Goal: Task Accomplishment & Management: Use online tool/utility

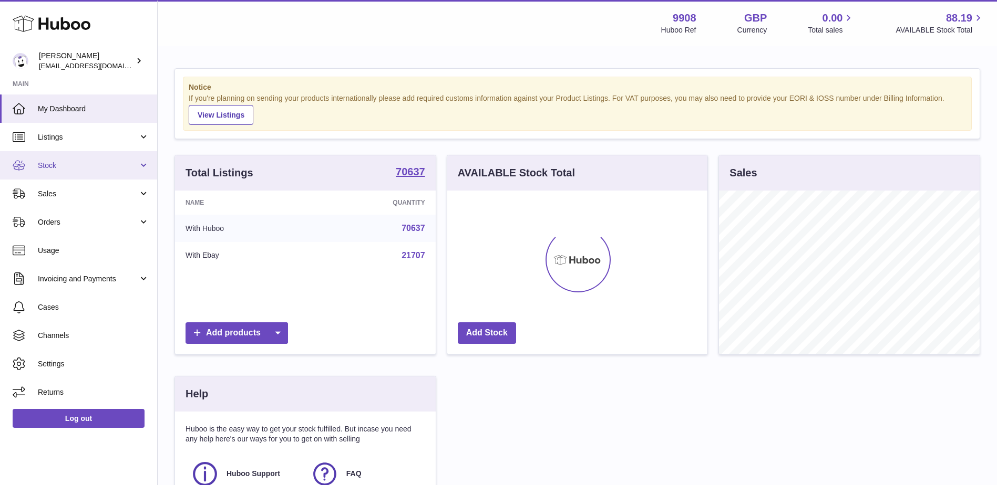
scroll to position [164, 260]
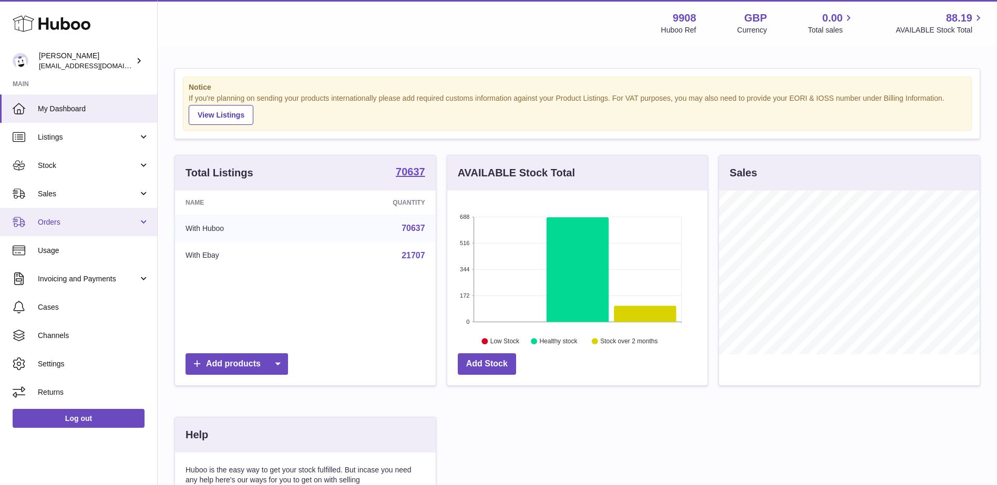
click at [57, 221] on span "Orders" at bounding box center [88, 222] width 100 height 10
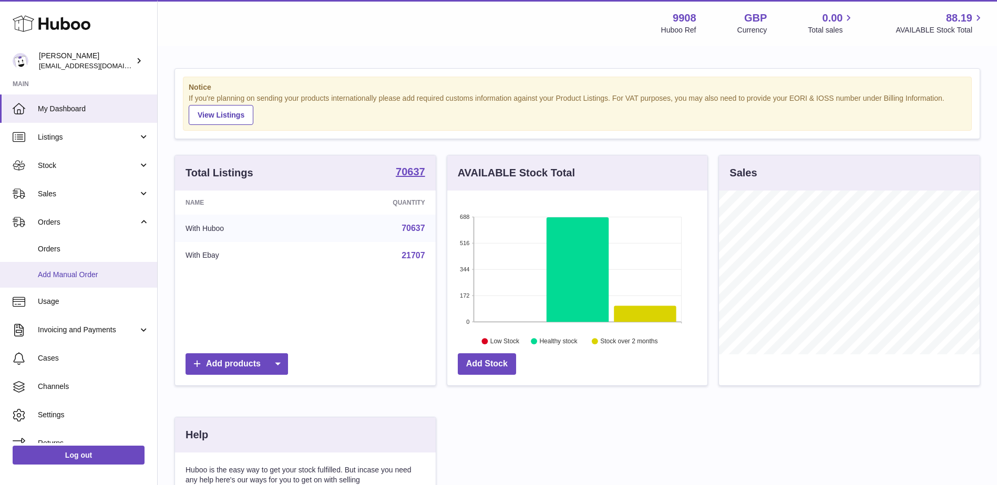
click at [63, 277] on span "Add Manual Order" at bounding box center [93, 275] width 111 height 10
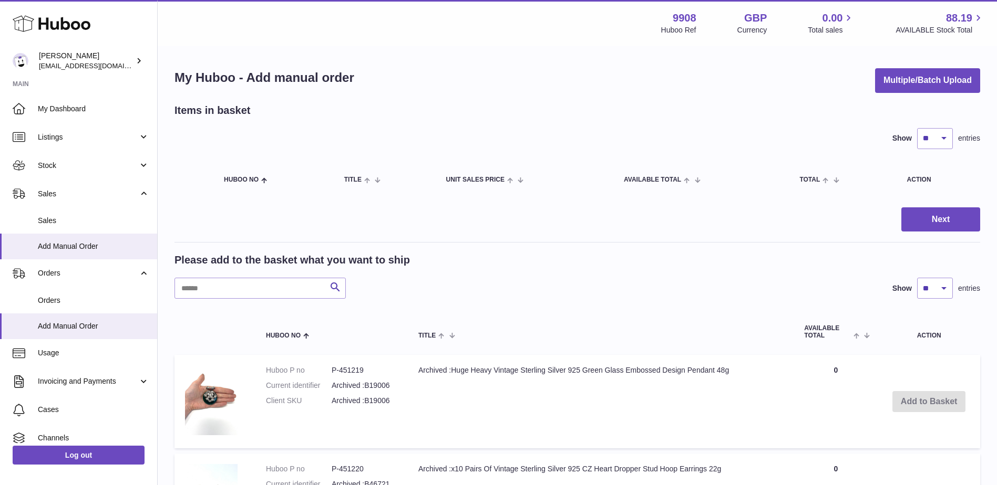
click at [939, 400] on td "Add to Basket" at bounding box center [928, 402] width 102 height 94
click at [928, 216] on button "Next" at bounding box center [940, 220] width 79 height 25
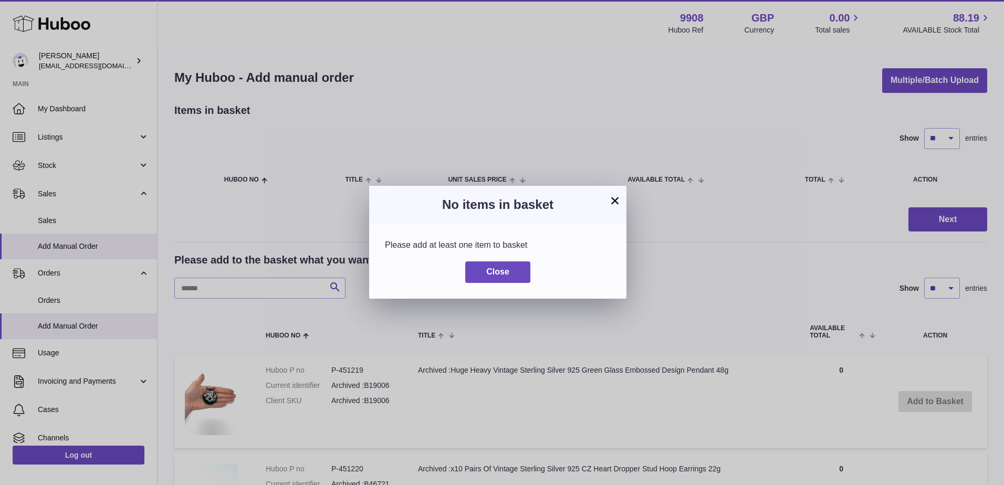
click at [490, 283] on div "Please add at least one item to basket Close" at bounding box center [497, 261] width 257 height 75
click at [490, 273] on span "Close" at bounding box center [497, 271] width 23 height 9
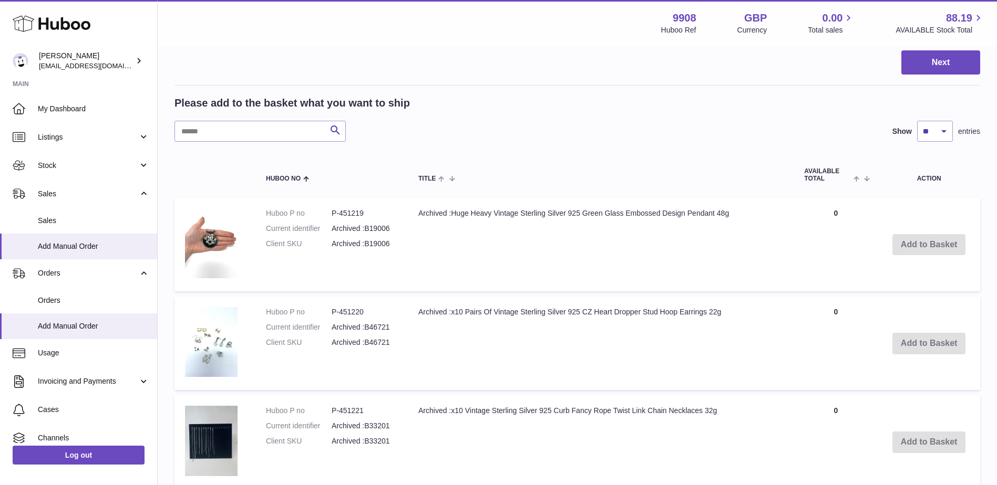
scroll to position [158, 0]
click at [408, 222] on td "Archived :Huge Heavy Vintage Sterling Silver 925 Green Glass Embossed Design Pe…" at bounding box center [601, 245] width 386 height 94
click at [832, 210] on td "Quantity 0" at bounding box center [835, 245] width 84 height 94
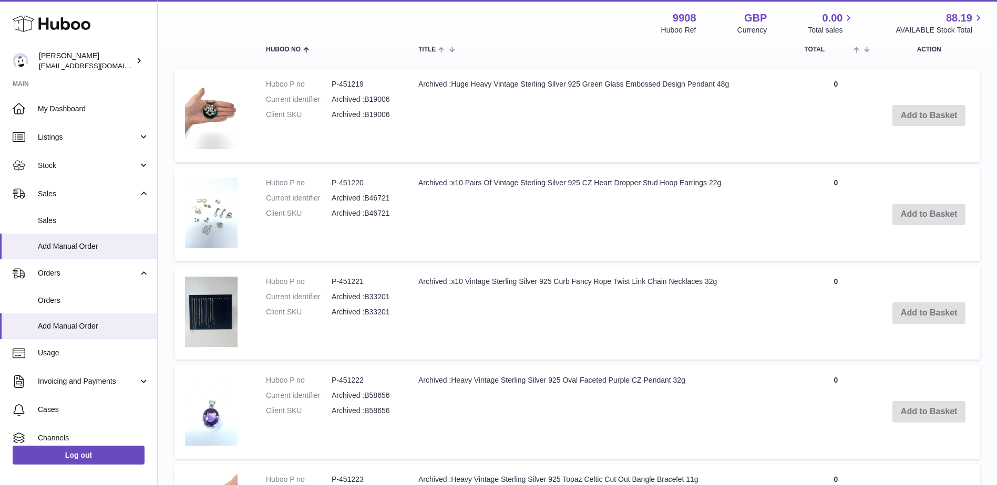
scroll to position [315, 0]
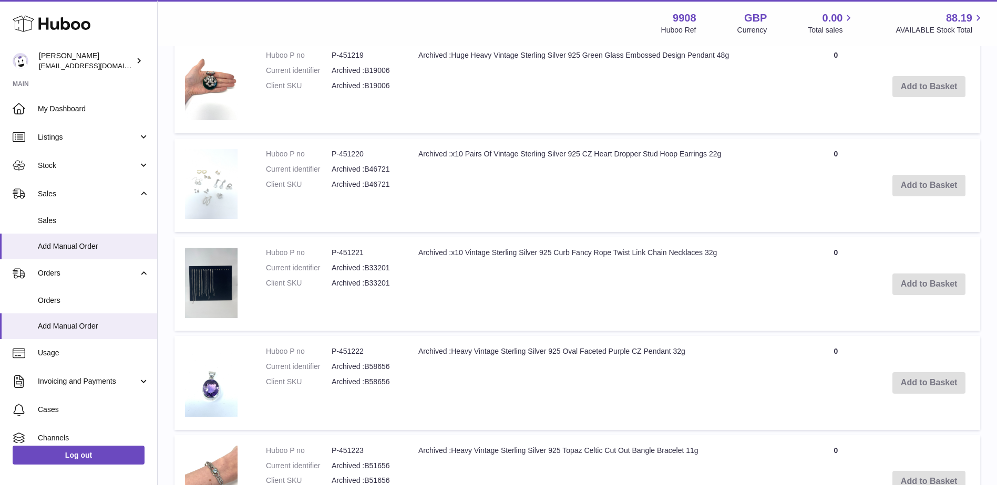
click at [224, 201] on img at bounding box center [211, 184] width 53 height 70
click at [931, 184] on td "Add to Basket" at bounding box center [928, 186] width 102 height 94
click at [924, 184] on td "Add to Basket" at bounding box center [928, 186] width 102 height 94
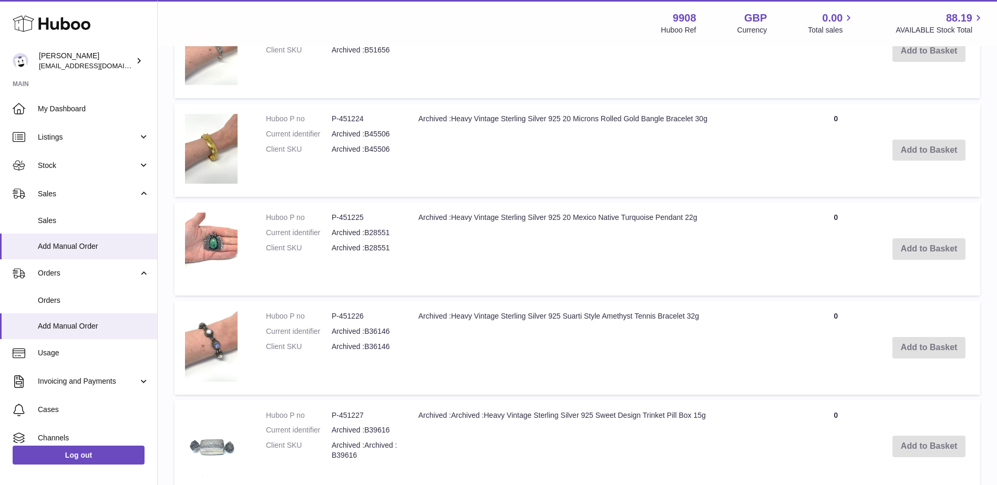
scroll to position [993, 0]
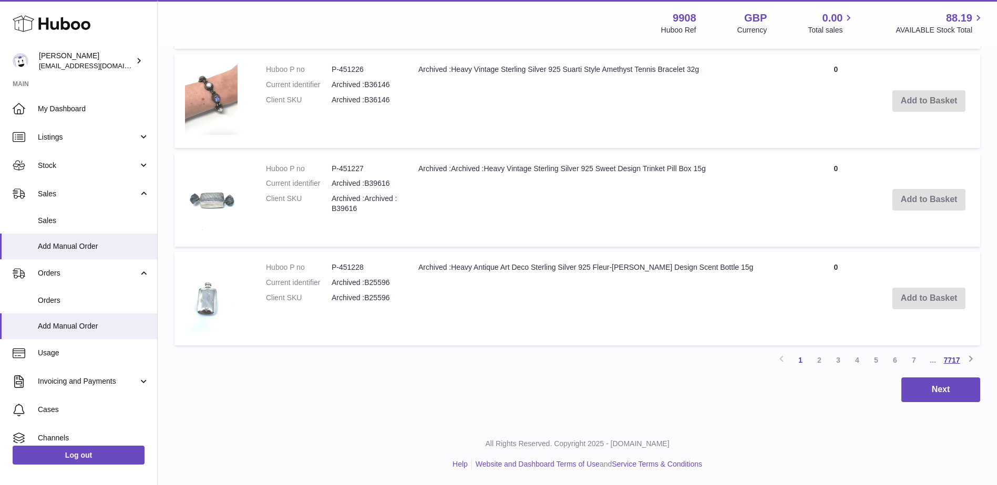
click at [947, 357] on link "7717" at bounding box center [951, 360] width 19 height 19
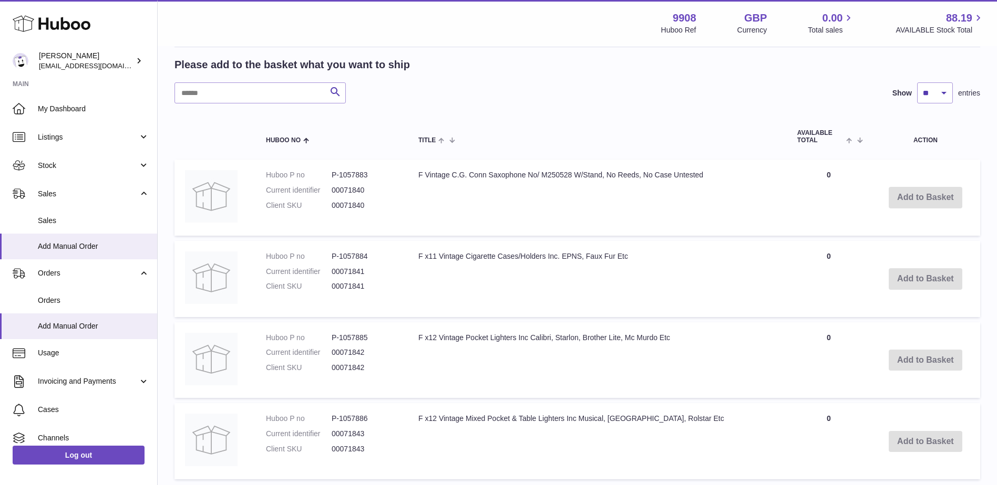
scroll to position [329, 0]
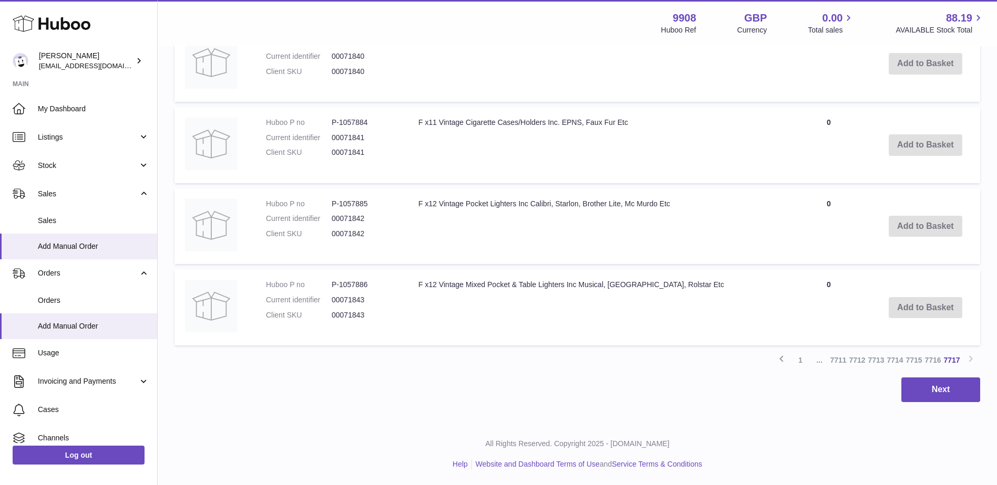
click at [893, 308] on td "Add to Basket" at bounding box center [924, 308] width 109 height 76
click at [799, 361] on link "1" at bounding box center [800, 360] width 19 height 19
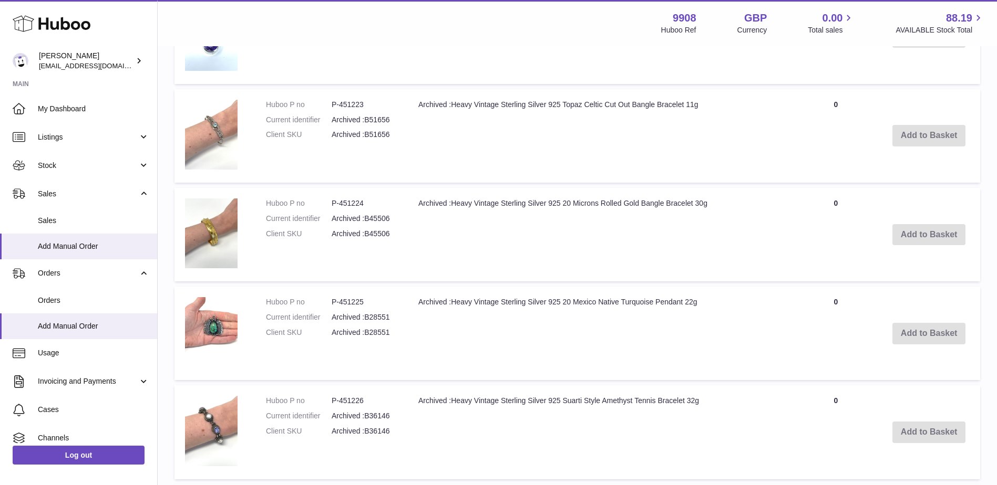
scroll to position [993, 0]
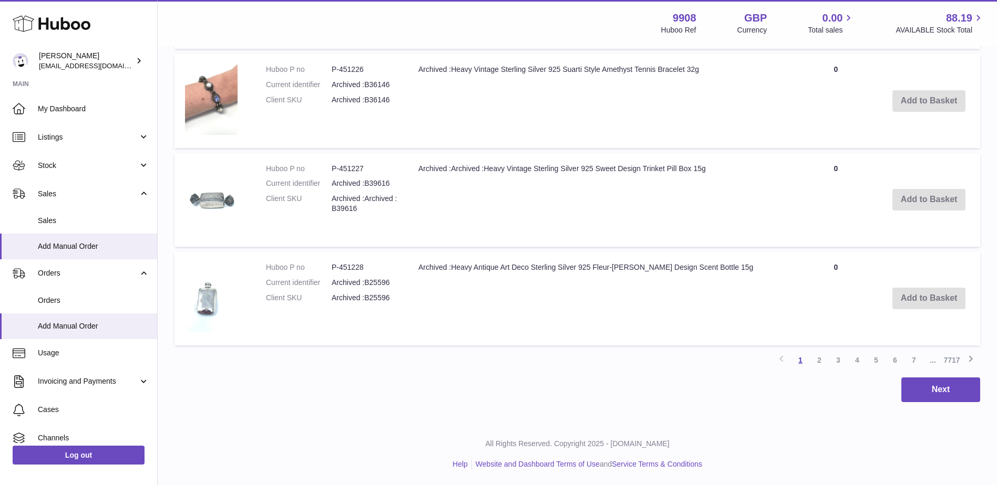
click at [797, 362] on link "1" at bounding box center [800, 360] width 19 height 19
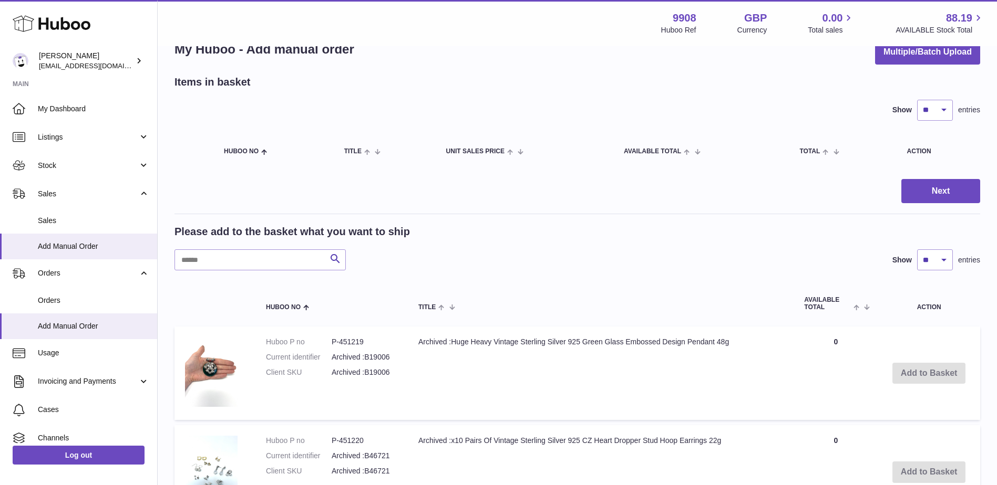
scroll to position [0, 0]
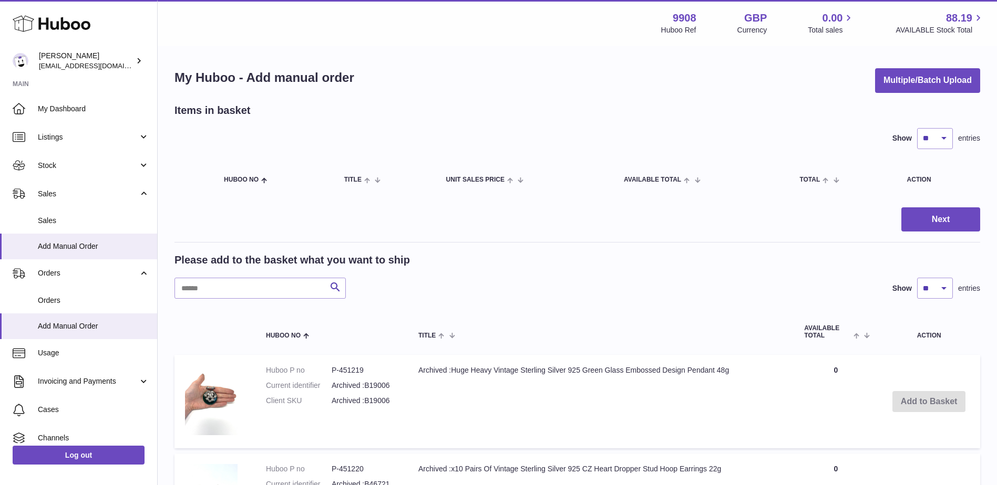
click at [919, 401] on td "Add to Basket" at bounding box center [928, 402] width 102 height 94
click at [918, 401] on td "Add to Basket" at bounding box center [928, 402] width 102 height 94
click at [888, 370] on td "Add to Basket" at bounding box center [928, 402] width 102 height 94
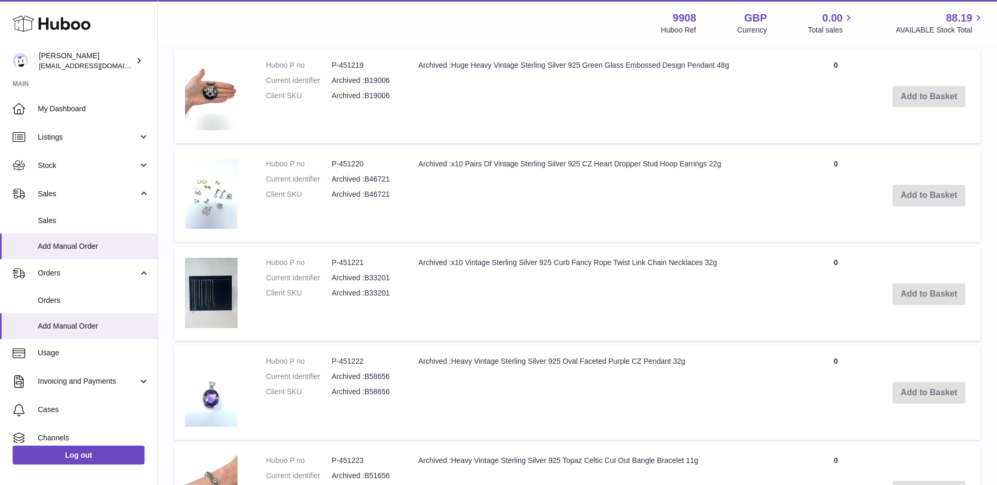
scroll to position [473, 0]
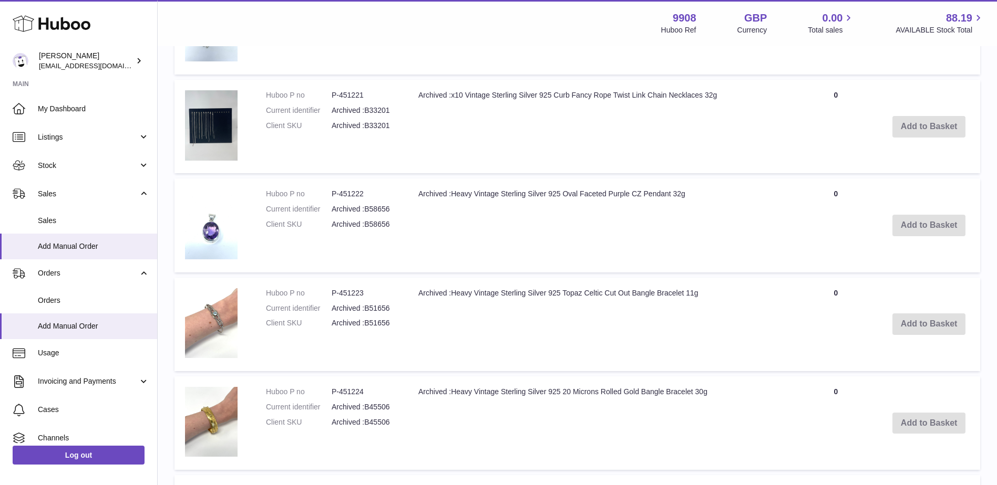
click at [925, 220] on td "Add to Basket" at bounding box center [928, 226] width 102 height 94
click at [924, 221] on td "Add to Basket" at bounding box center [928, 226] width 102 height 94
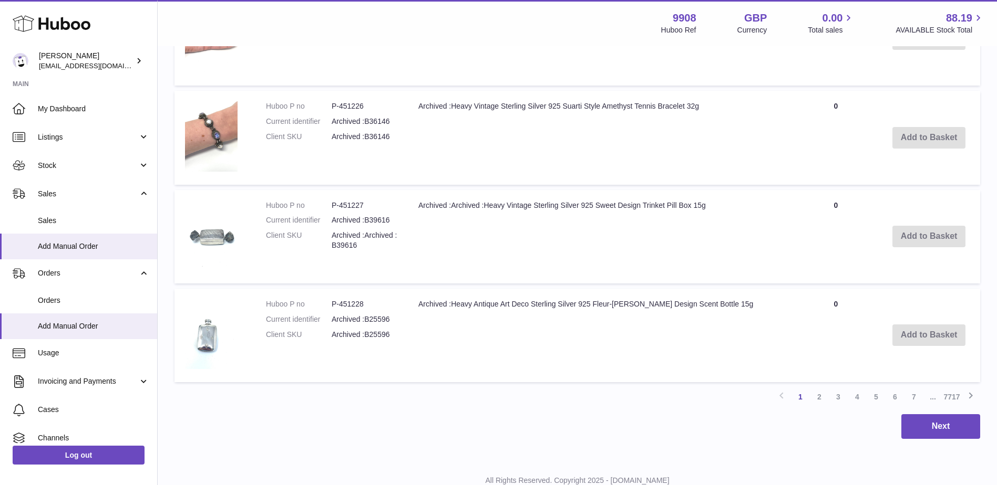
scroll to position [993, 0]
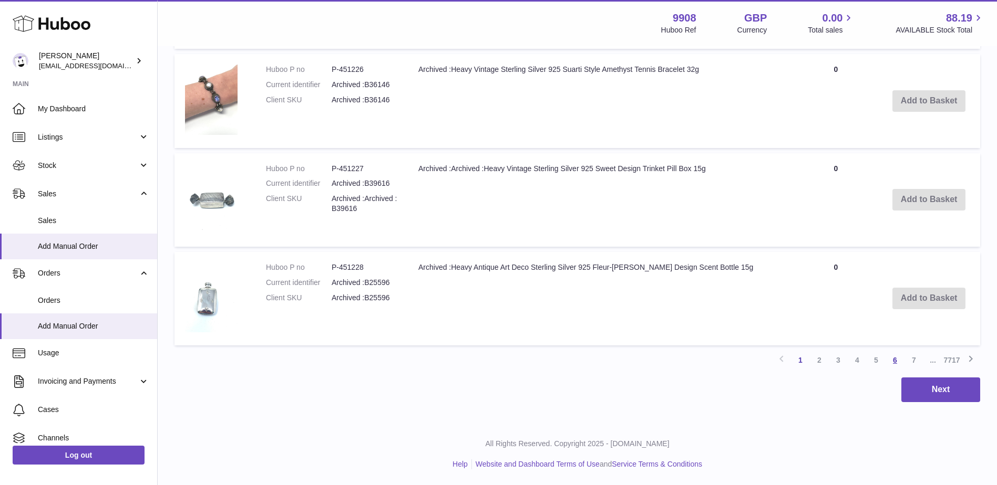
click at [893, 362] on link "6" at bounding box center [894, 360] width 19 height 19
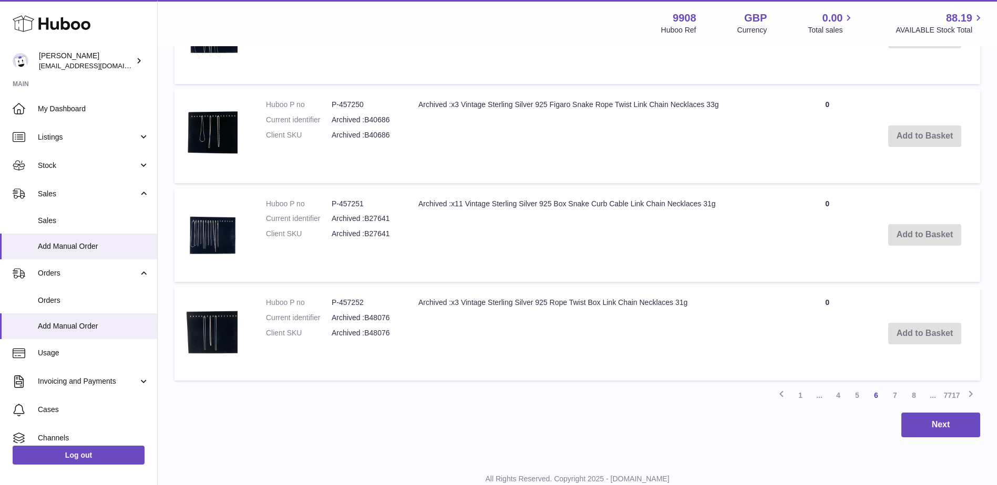
scroll to position [993, 0]
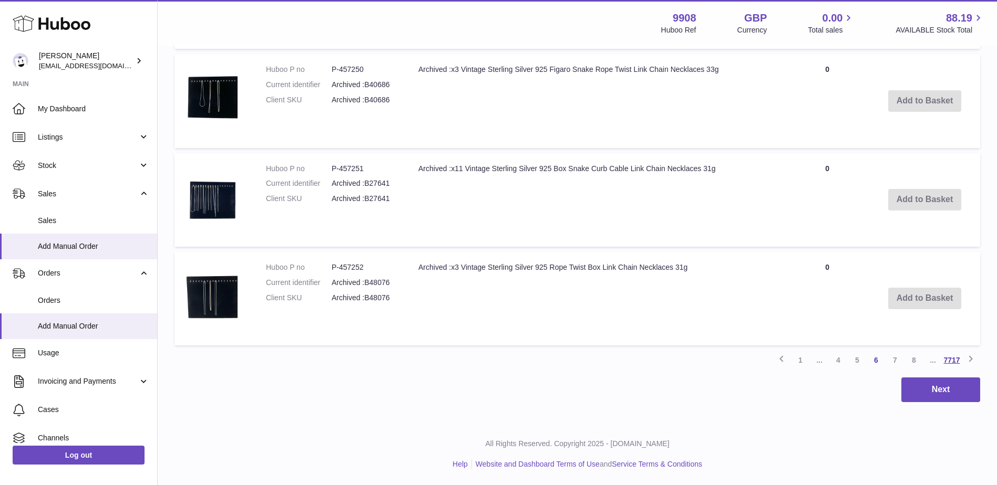
click at [948, 359] on link "7717" at bounding box center [951, 360] width 19 height 19
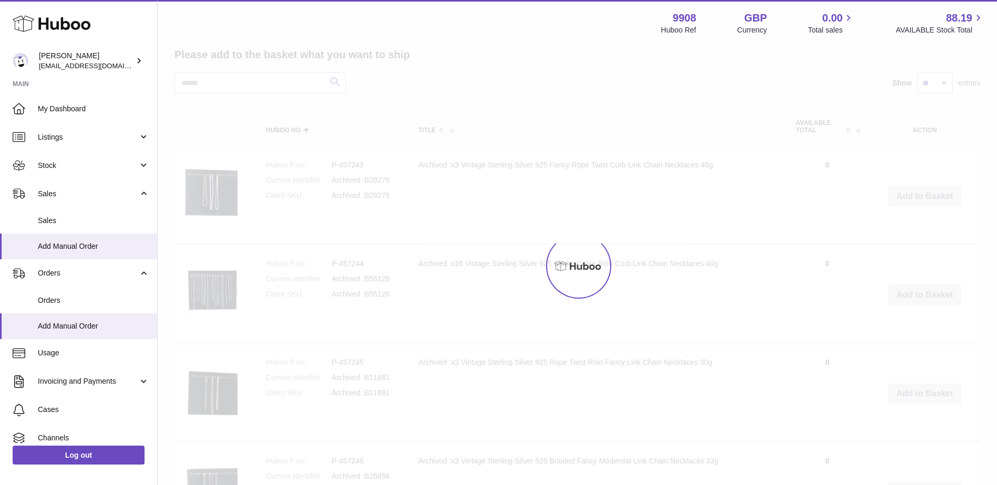
scroll to position [47, 0]
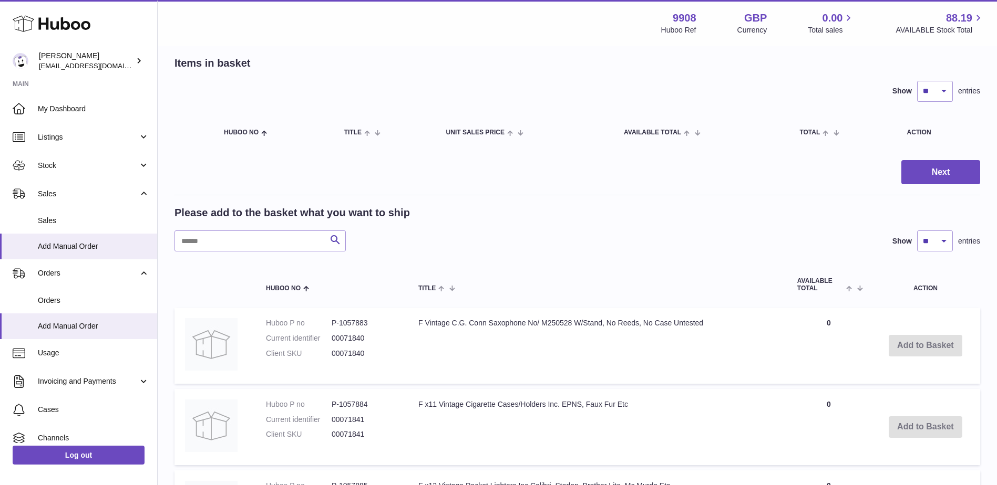
click at [905, 346] on td "Add to Basket" at bounding box center [924, 346] width 109 height 76
click at [874, 344] on td "Add to Basket" at bounding box center [924, 346] width 109 height 76
click at [817, 323] on td "Quantity 0" at bounding box center [828, 346] width 84 height 76
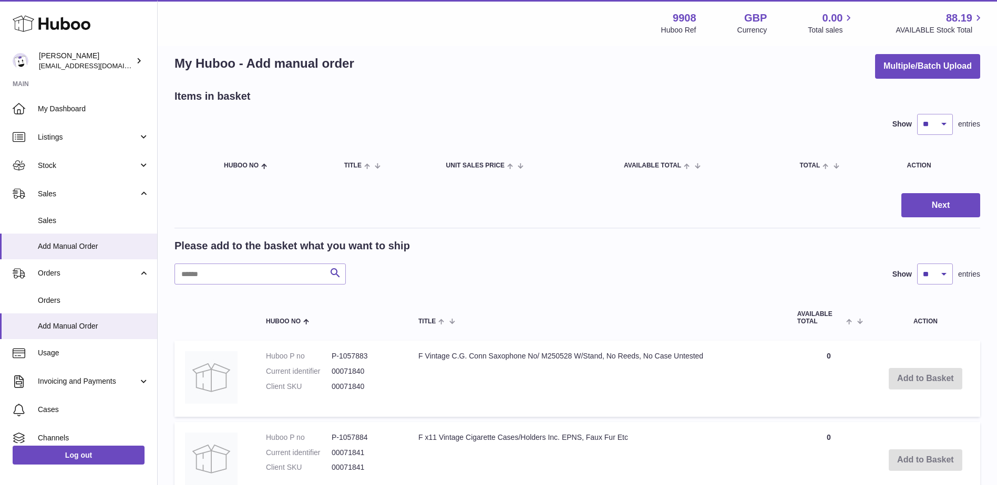
scroll to position [0, 0]
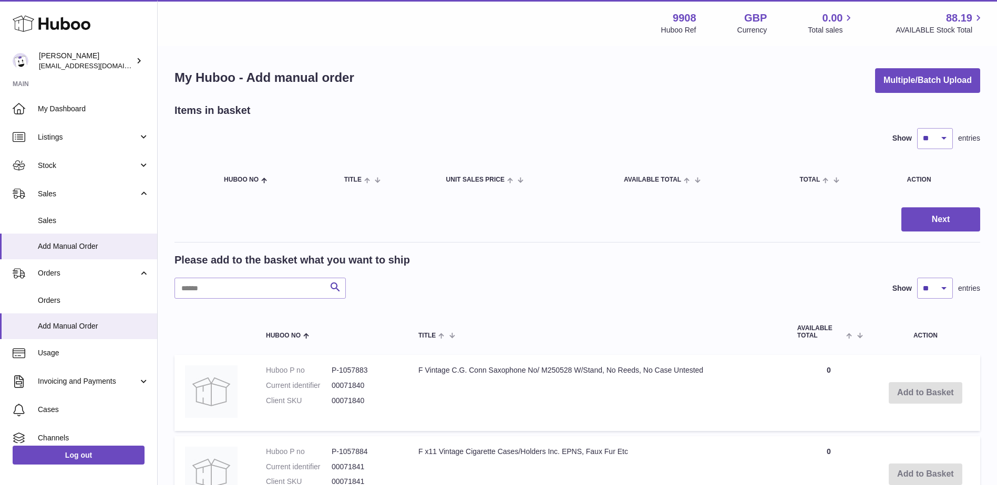
scroll to position [329, 0]
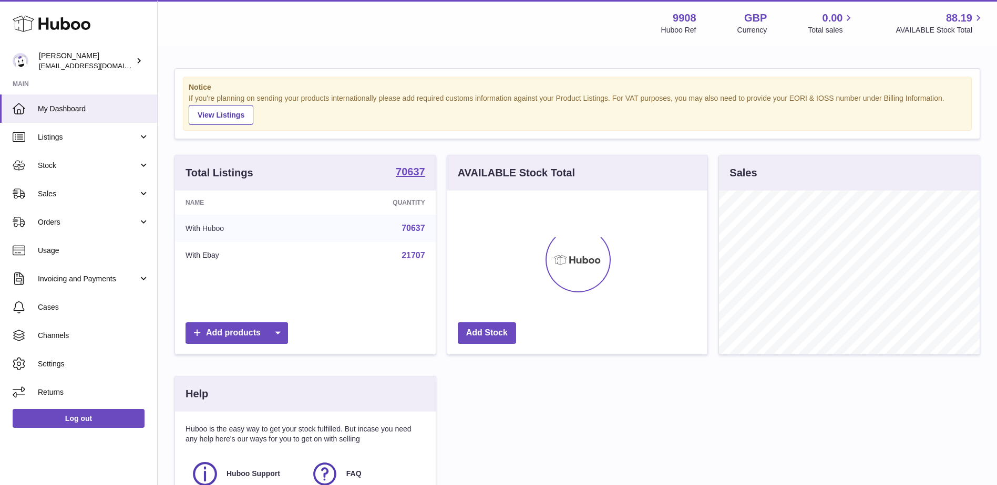
scroll to position [164, 260]
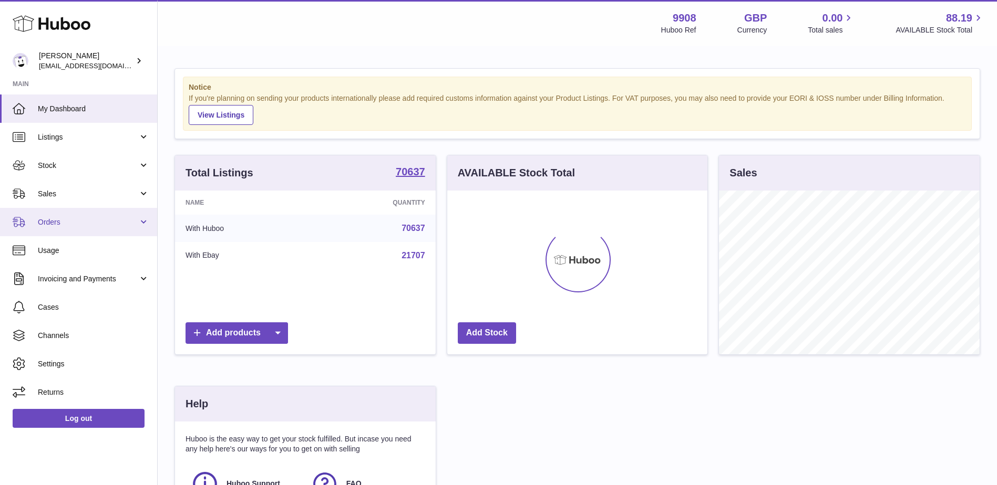
click at [99, 223] on span "Orders" at bounding box center [88, 222] width 100 height 10
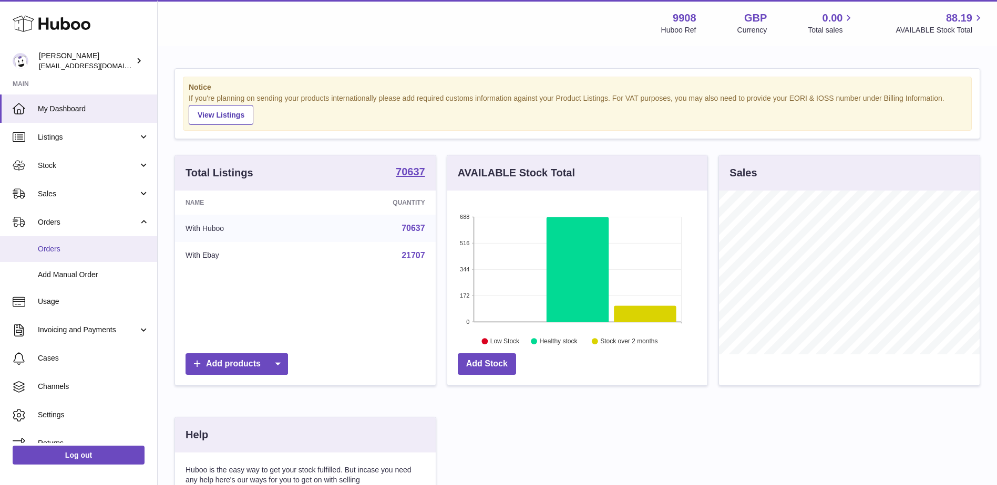
click at [59, 251] on span "Orders" at bounding box center [93, 249] width 111 height 10
click at [67, 274] on span "Add Manual Order" at bounding box center [93, 275] width 111 height 10
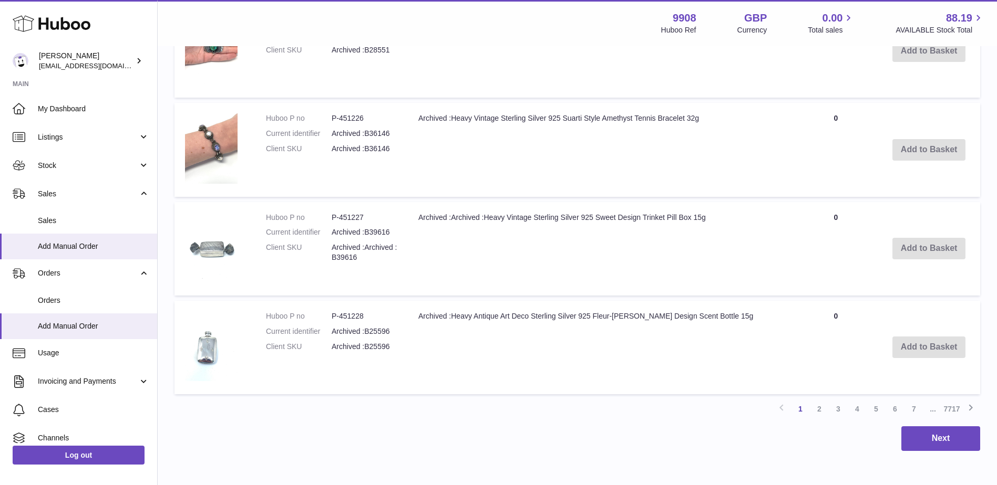
scroll to position [993, 0]
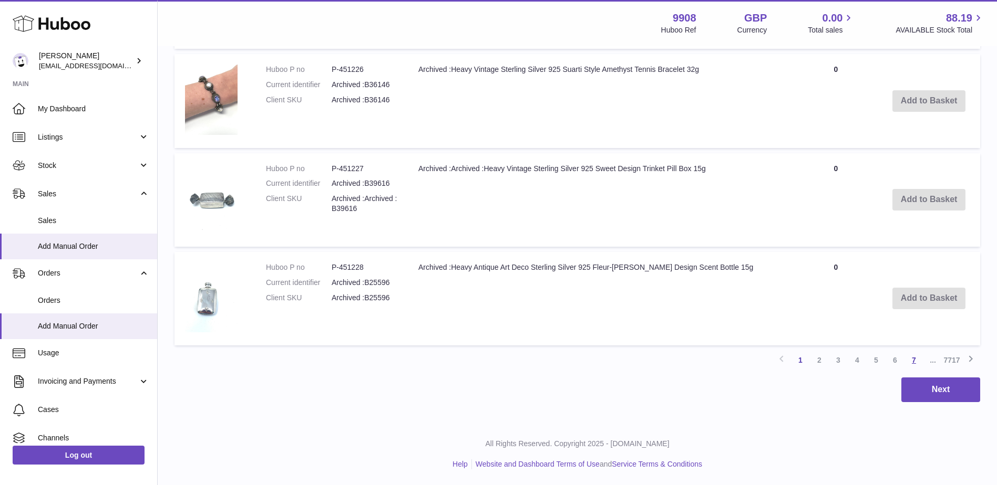
click at [910, 362] on link "7" at bounding box center [913, 360] width 19 height 19
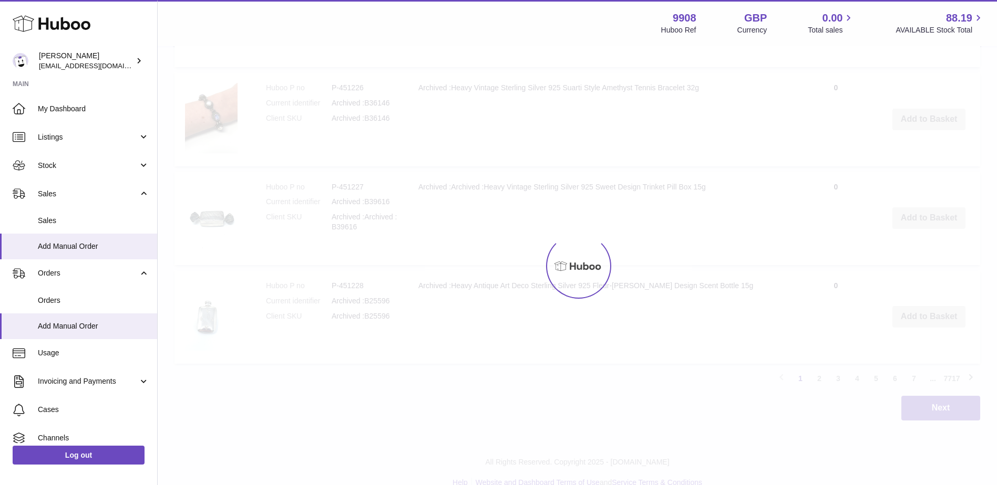
scroll to position [993, 0]
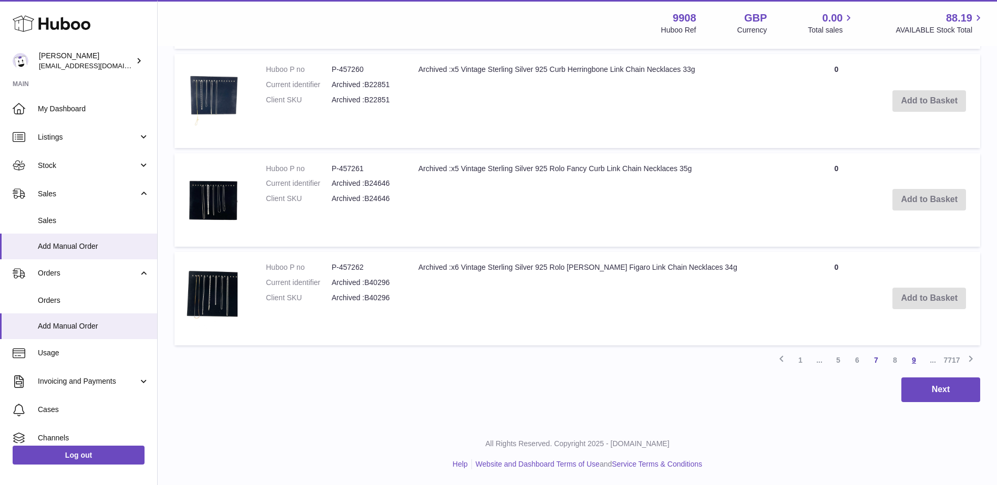
click at [916, 360] on link "9" at bounding box center [913, 360] width 19 height 19
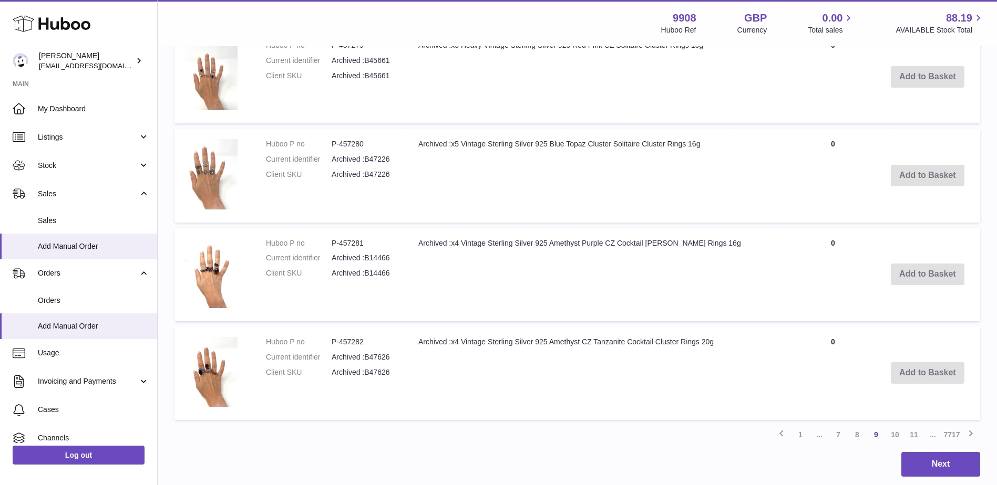
scroll to position [993, 0]
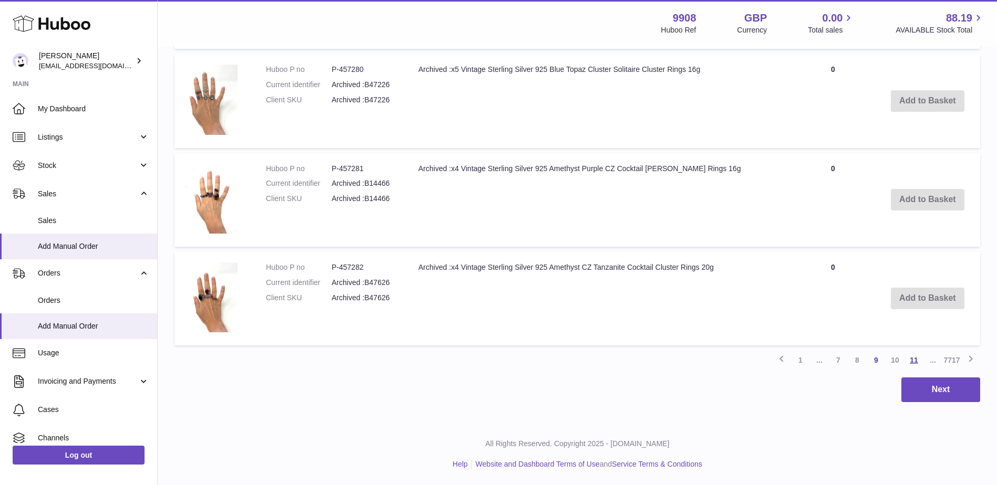
click at [913, 360] on link "11" at bounding box center [913, 360] width 19 height 19
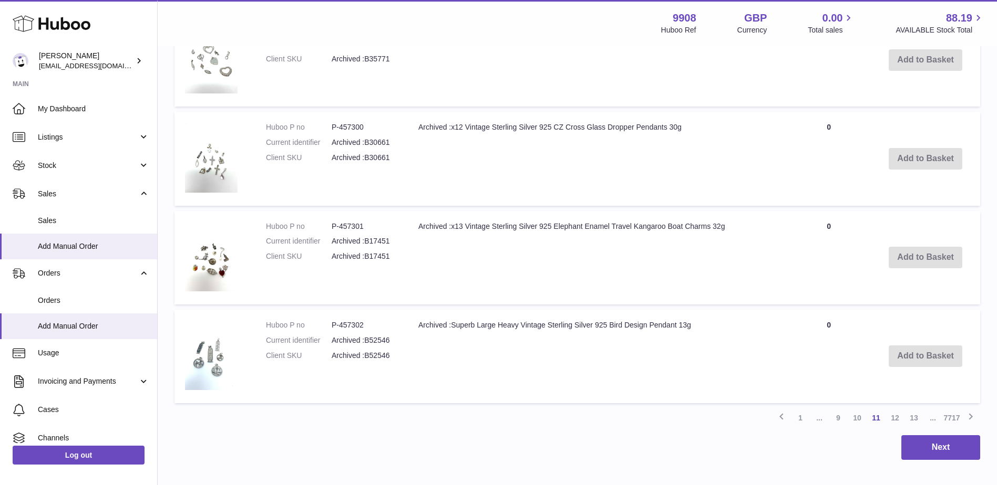
scroll to position [993, 0]
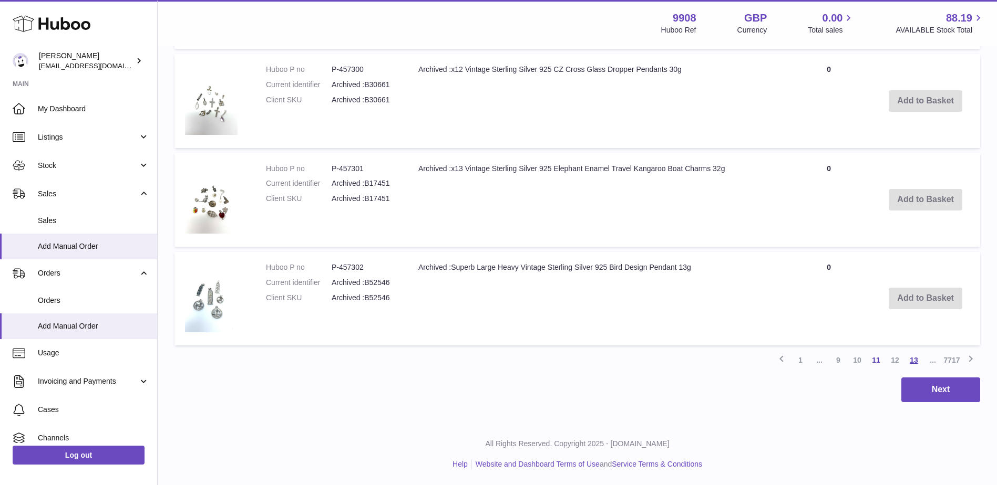
click at [909, 360] on link "13" at bounding box center [913, 360] width 19 height 19
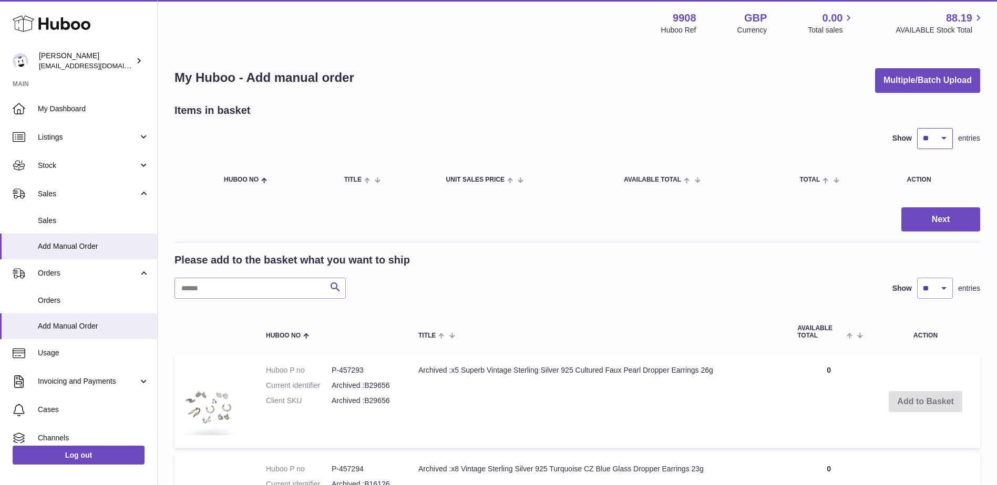
click at [939, 140] on select "** ** ** ***" at bounding box center [935, 138] width 36 height 21
select select "***"
click at [917, 128] on select "** ** ** ***" at bounding box center [935, 138] width 36 height 21
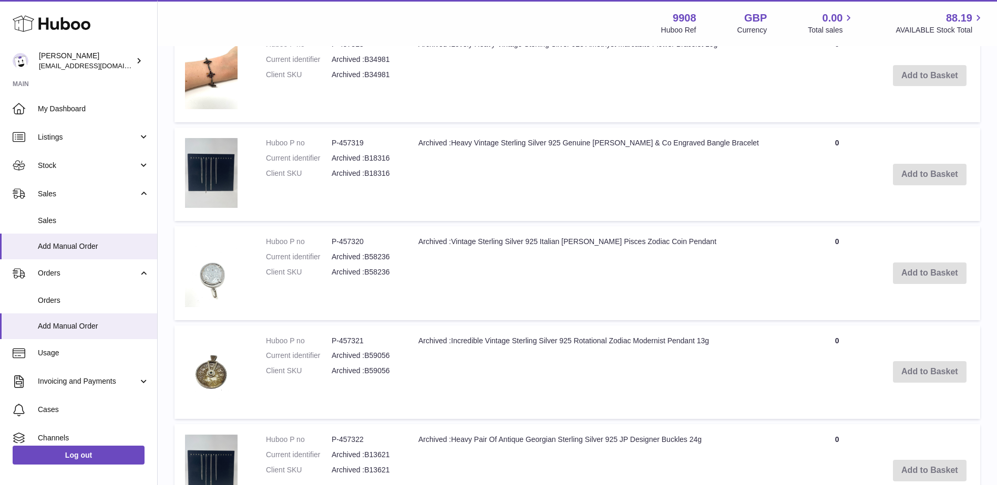
scroll to position [993, 0]
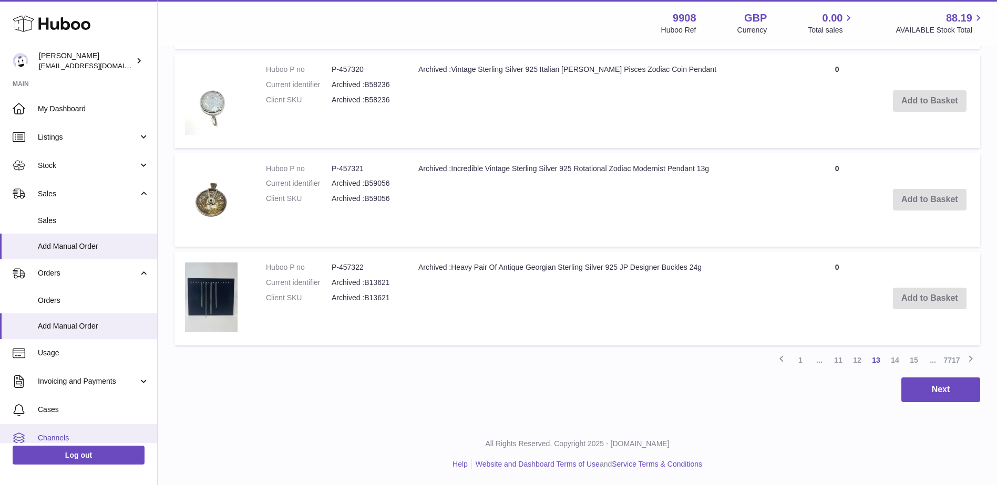
click at [61, 432] on link "Channels" at bounding box center [78, 438] width 157 height 28
click at [934, 361] on span "..." at bounding box center [932, 360] width 19 height 19
click at [966, 359] on icon at bounding box center [970, 359] width 13 height 13
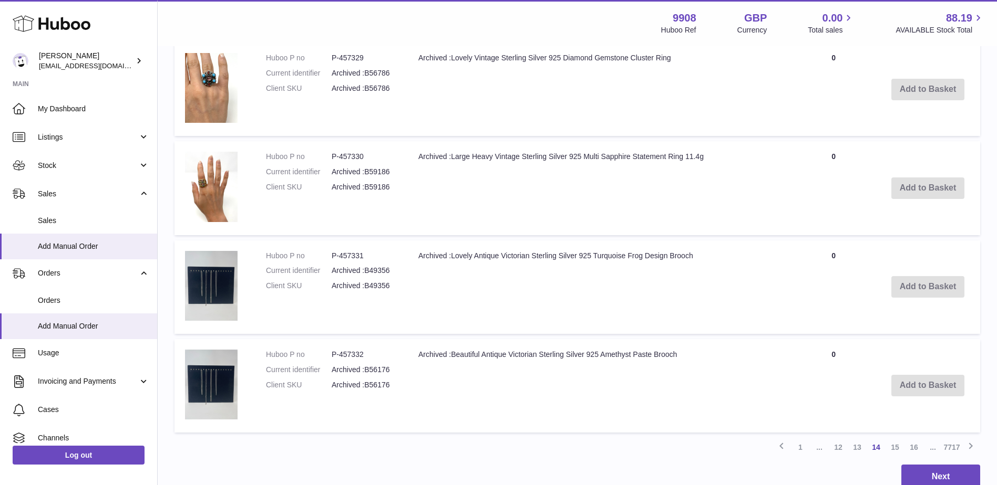
scroll to position [993, 0]
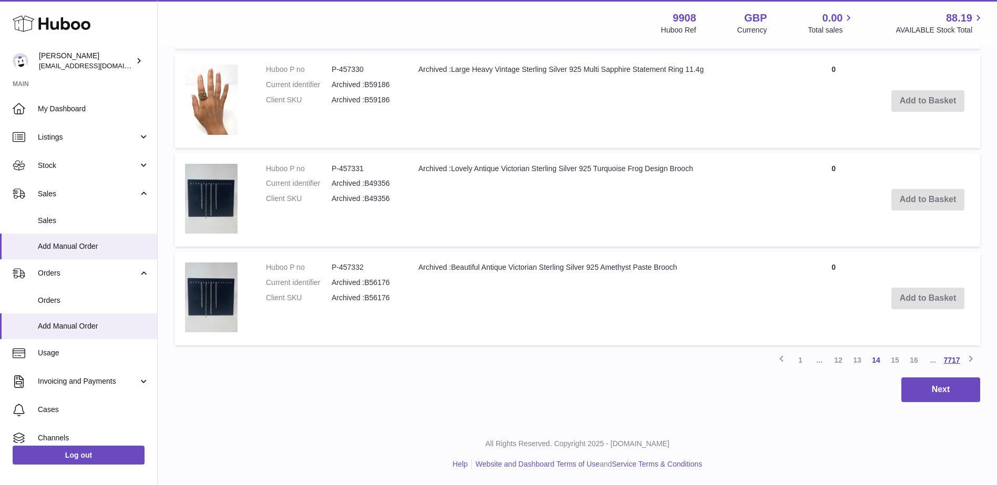
click at [955, 361] on link "7717" at bounding box center [951, 360] width 19 height 19
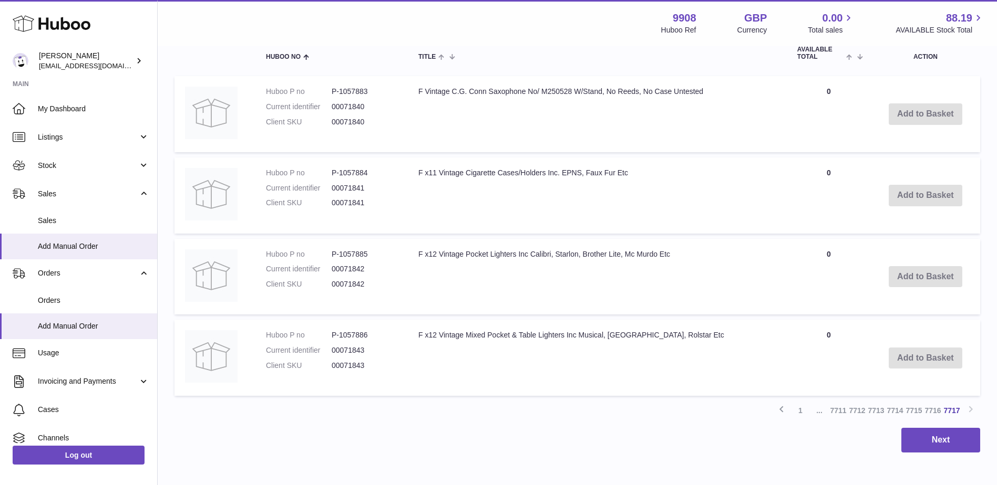
scroll to position [329, 0]
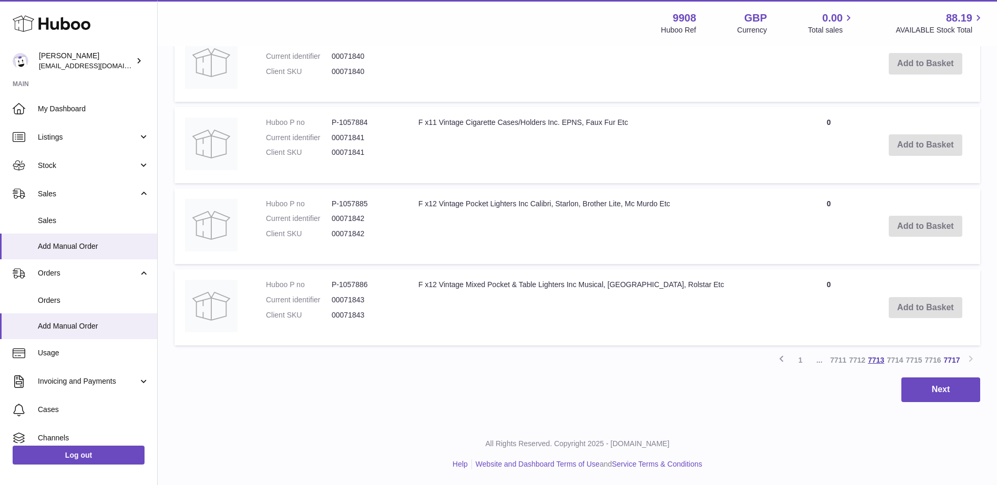
click at [875, 361] on link "7713" at bounding box center [875, 360] width 19 height 19
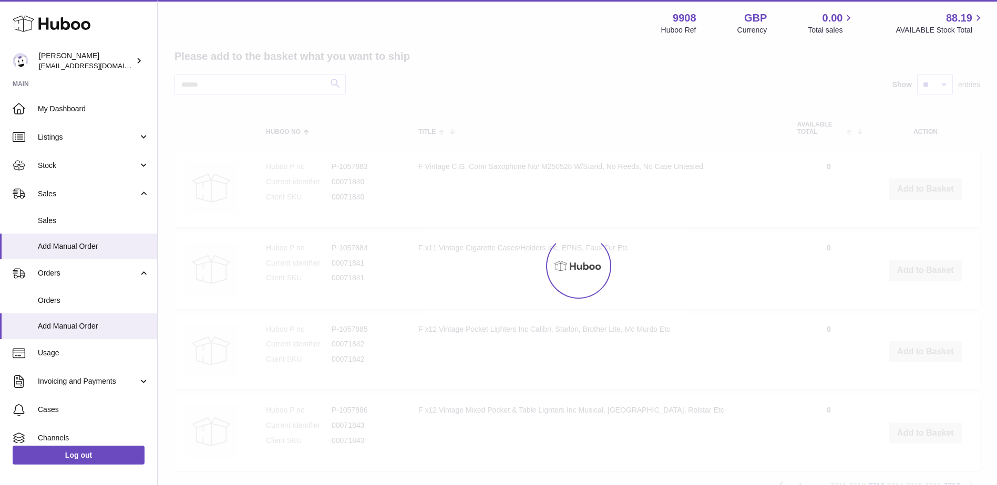
scroll to position [47, 0]
